Goal: Task Accomplishment & Management: Use online tool/utility

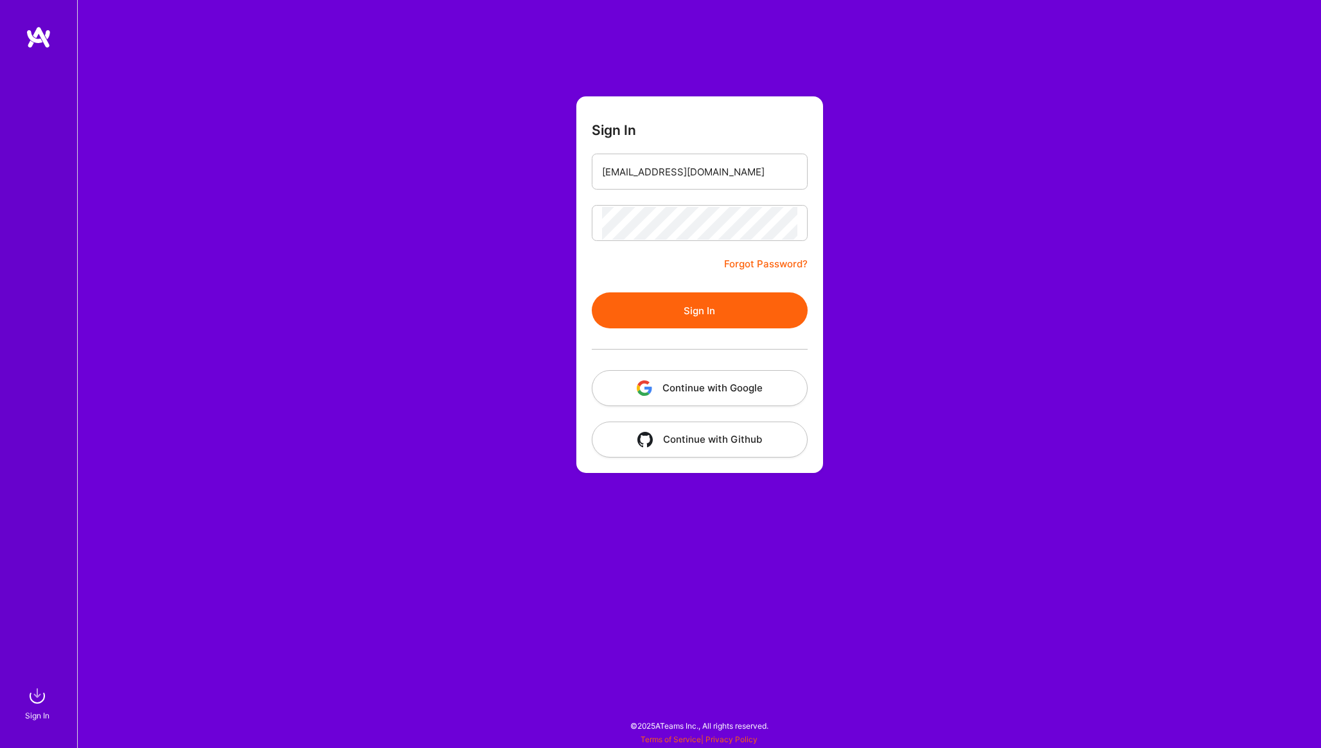
click at [678, 319] on button "Sign In" at bounding box center [700, 310] width 216 height 36
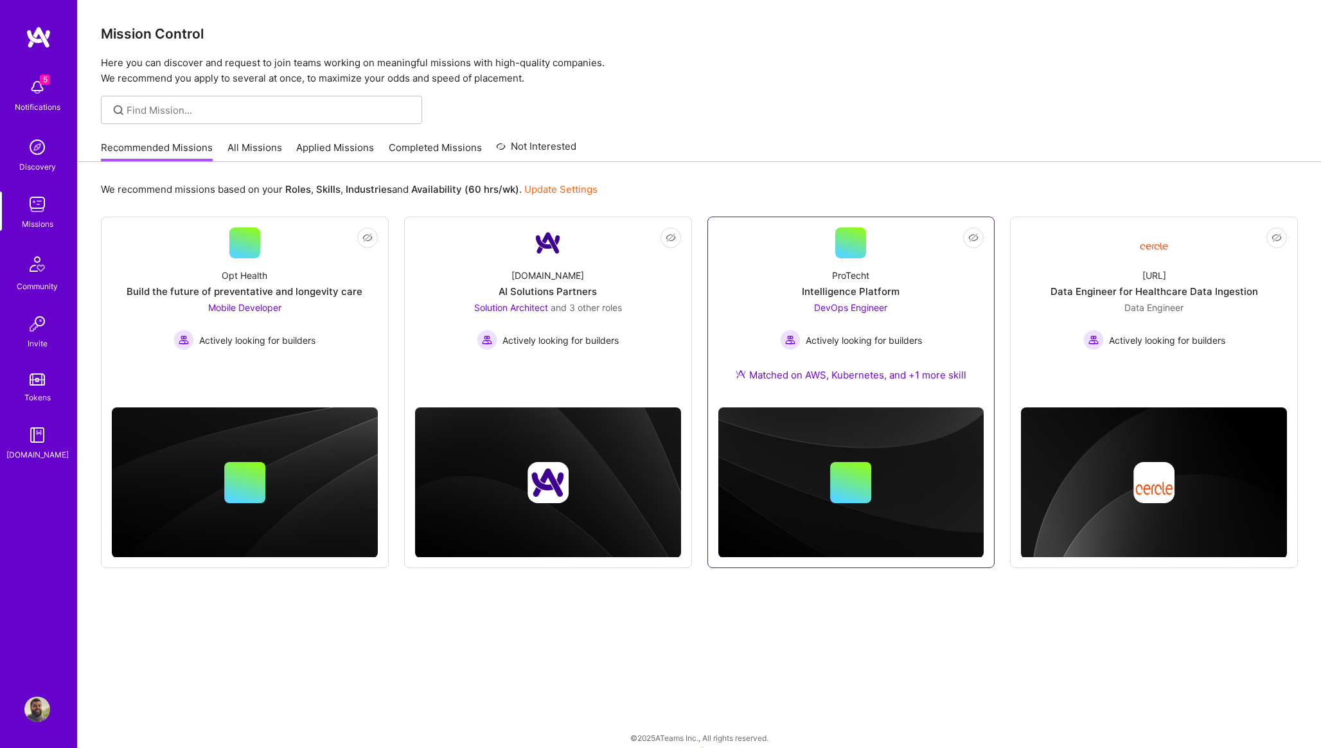
click at [861, 310] on span "DevOps Engineer" at bounding box center [850, 307] width 73 height 11
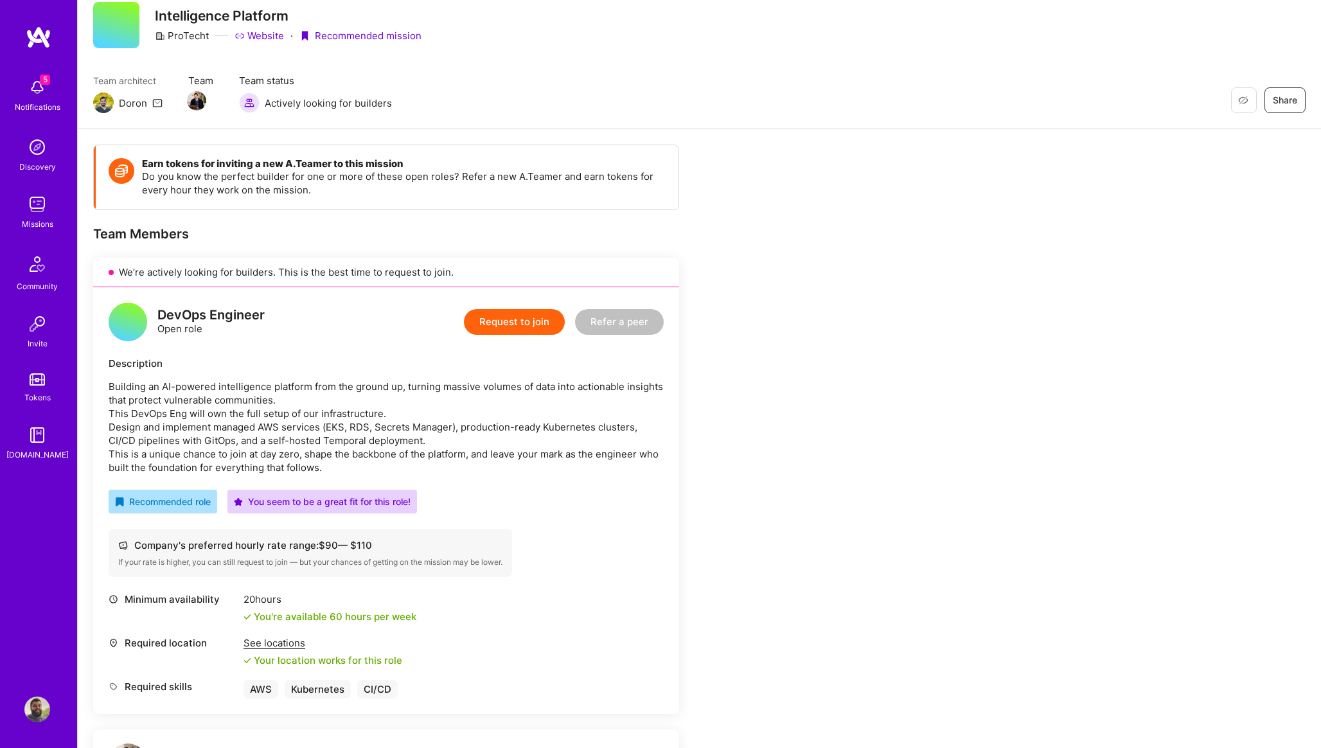
scroll to position [40, 0]
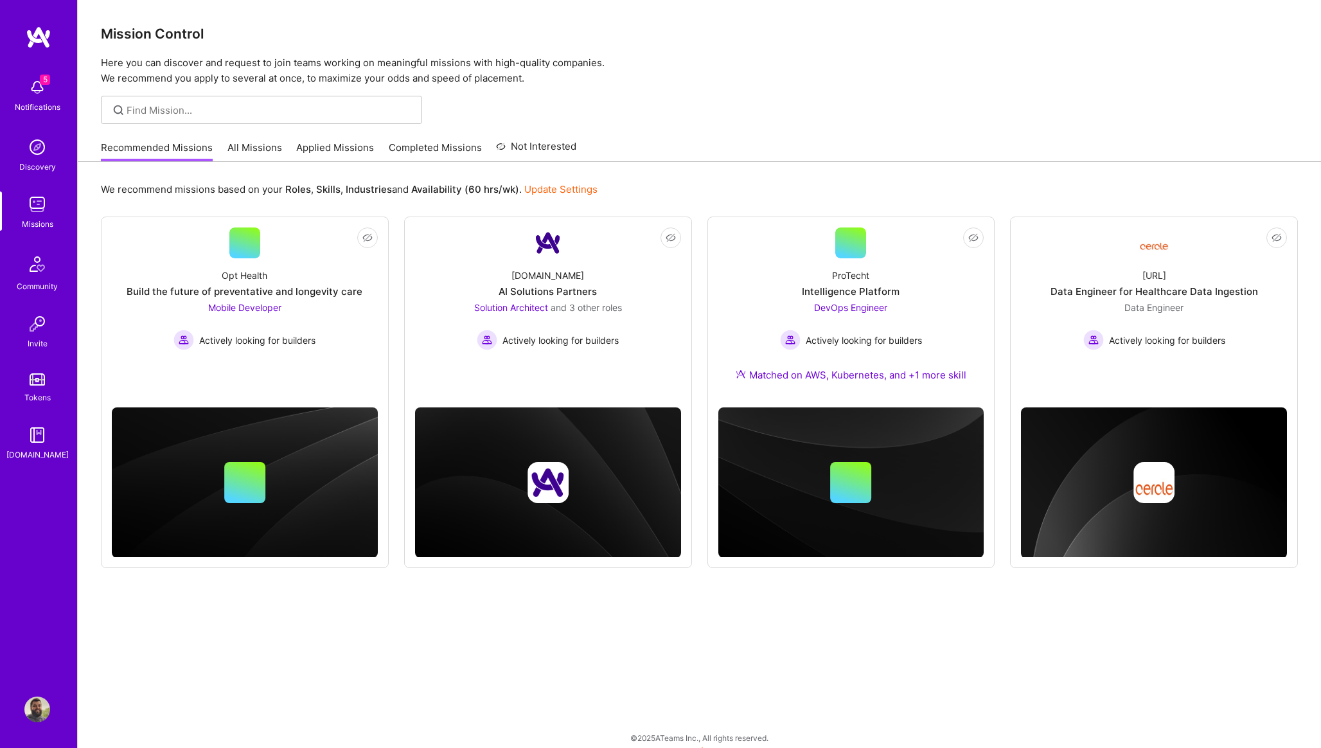
click at [299, 145] on link "Applied Missions" at bounding box center [335, 151] width 78 height 21
